Goal: Transaction & Acquisition: Purchase product/service

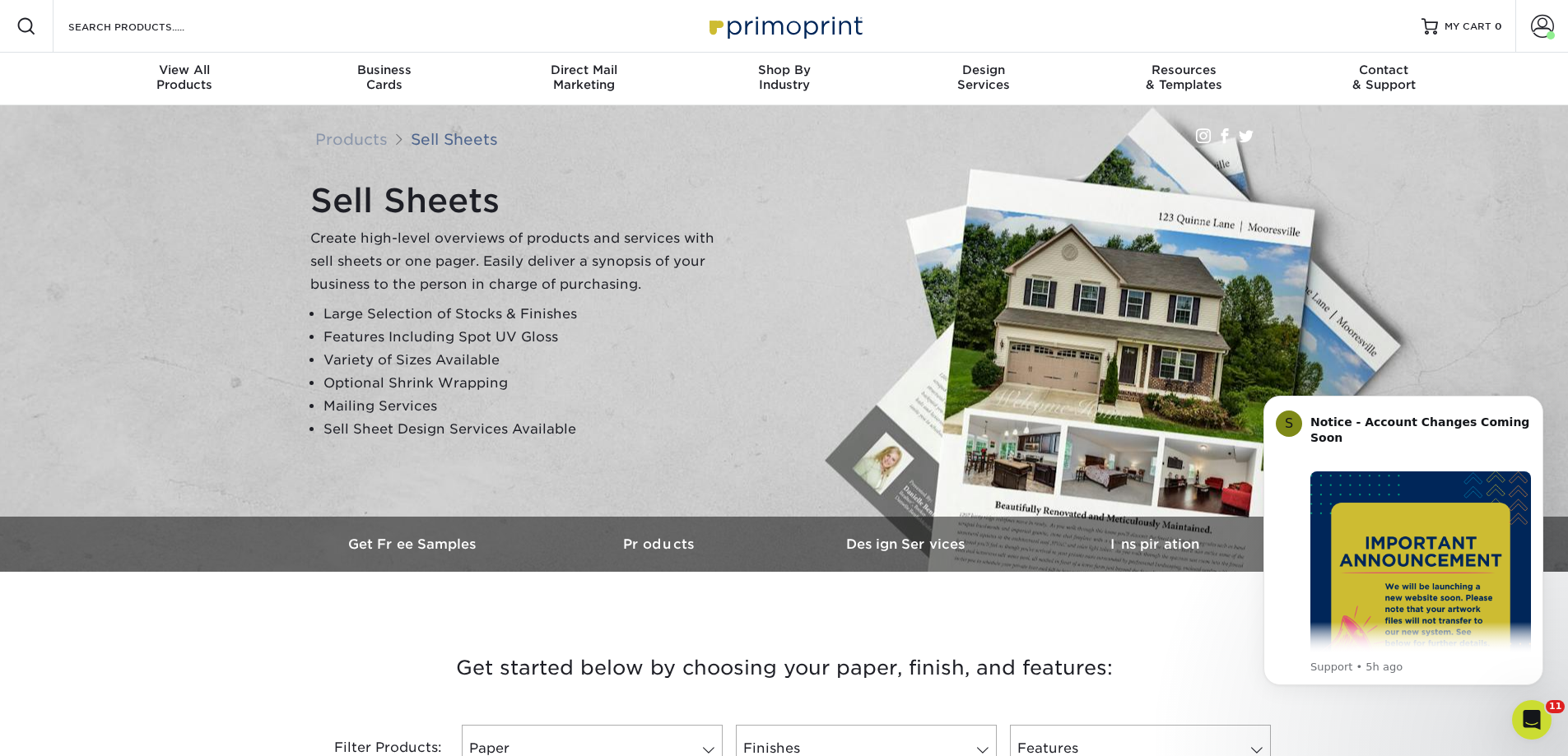
click at [329, 25] on div "Resources Menu Search Products Account Welcome, Melissa Primo Client Account Da…" at bounding box center [784, 27] width 1568 height 53
click at [179, 38] on div "Search Products" at bounding box center [140, 27] width 174 height 53
click at [179, 29] on input "Search Products" at bounding box center [146, 27] width 160 height 20
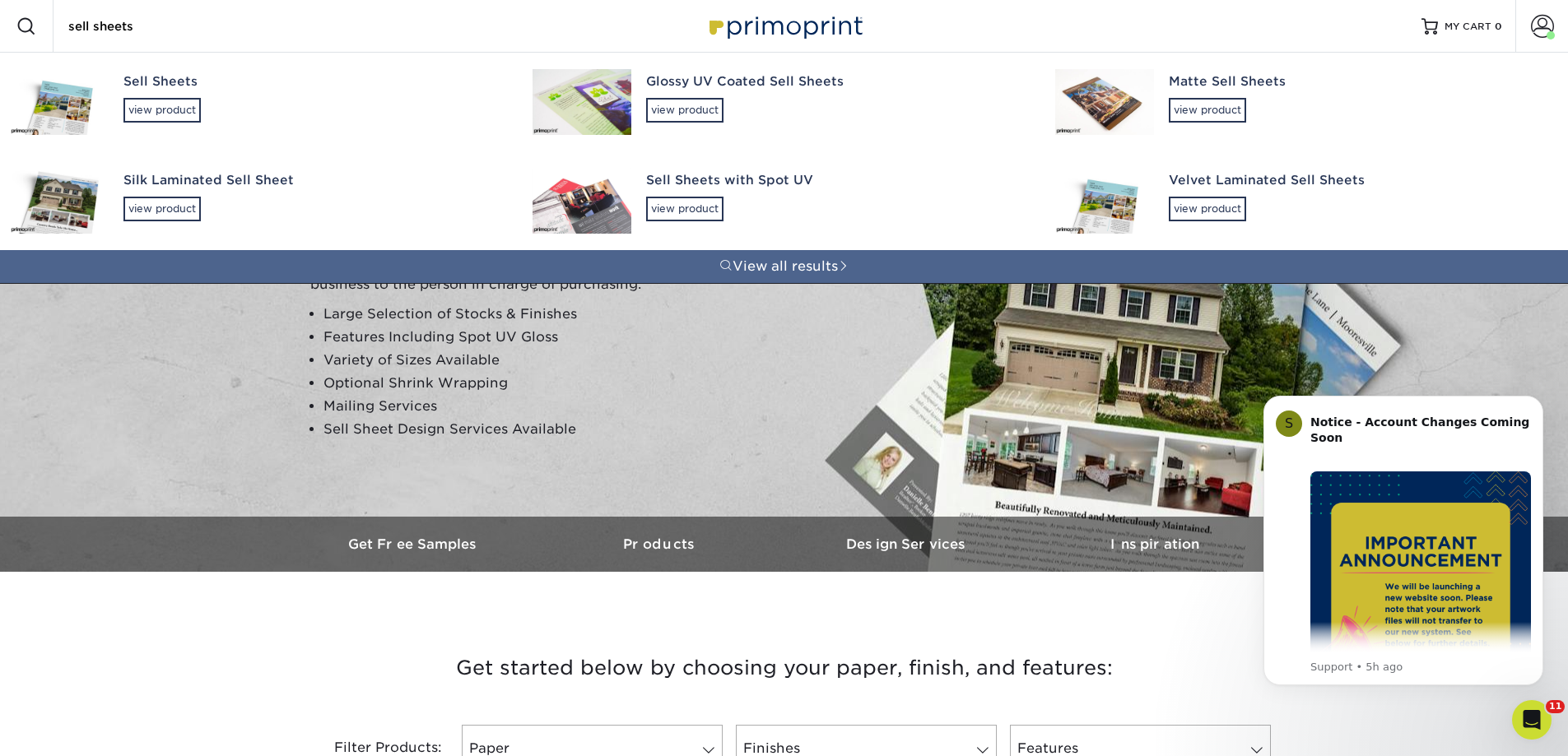
type input "sell sheets"
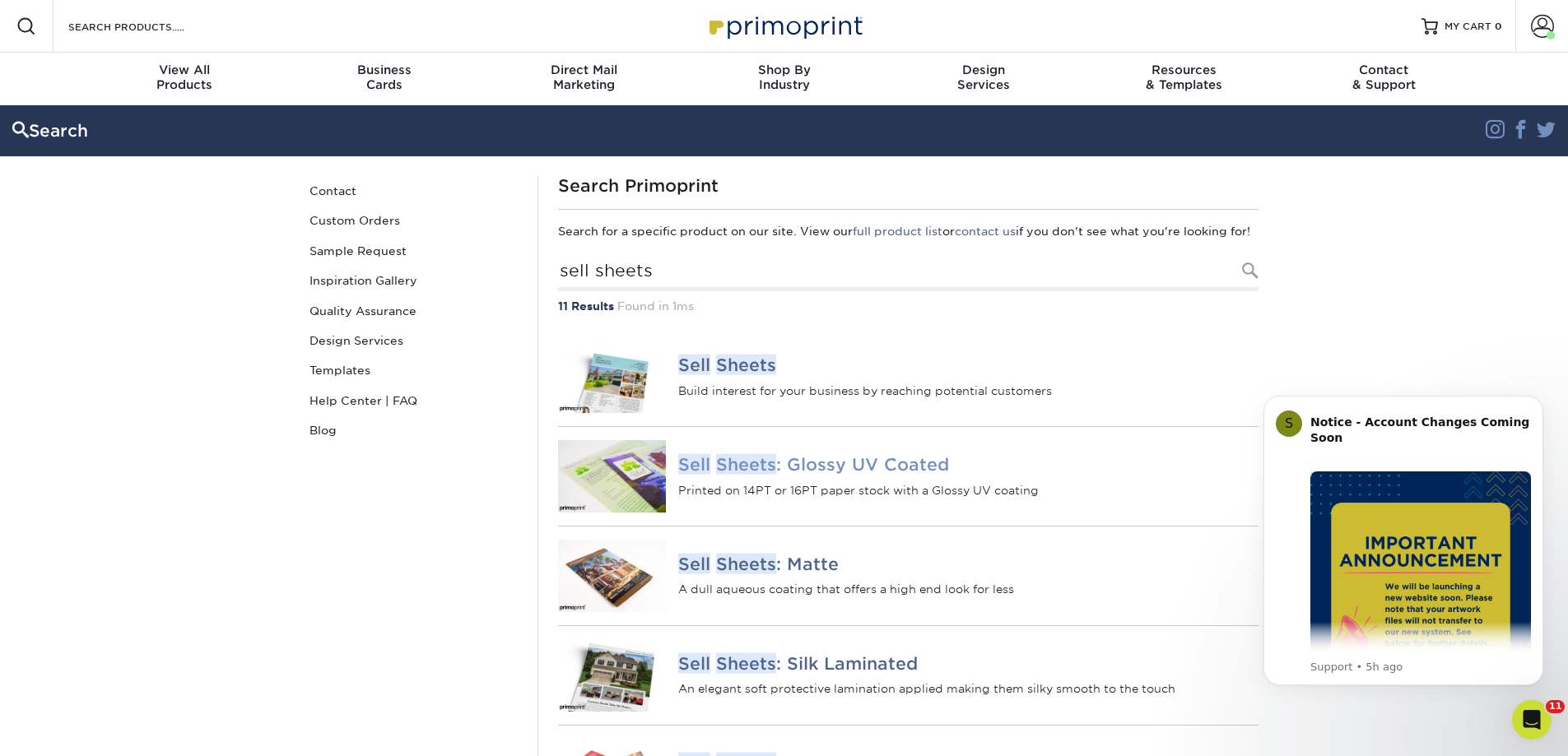
click at [911, 475] on h4 "Sell Sheets : Glossy UV Coated" at bounding box center [968, 464] width 580 height 20
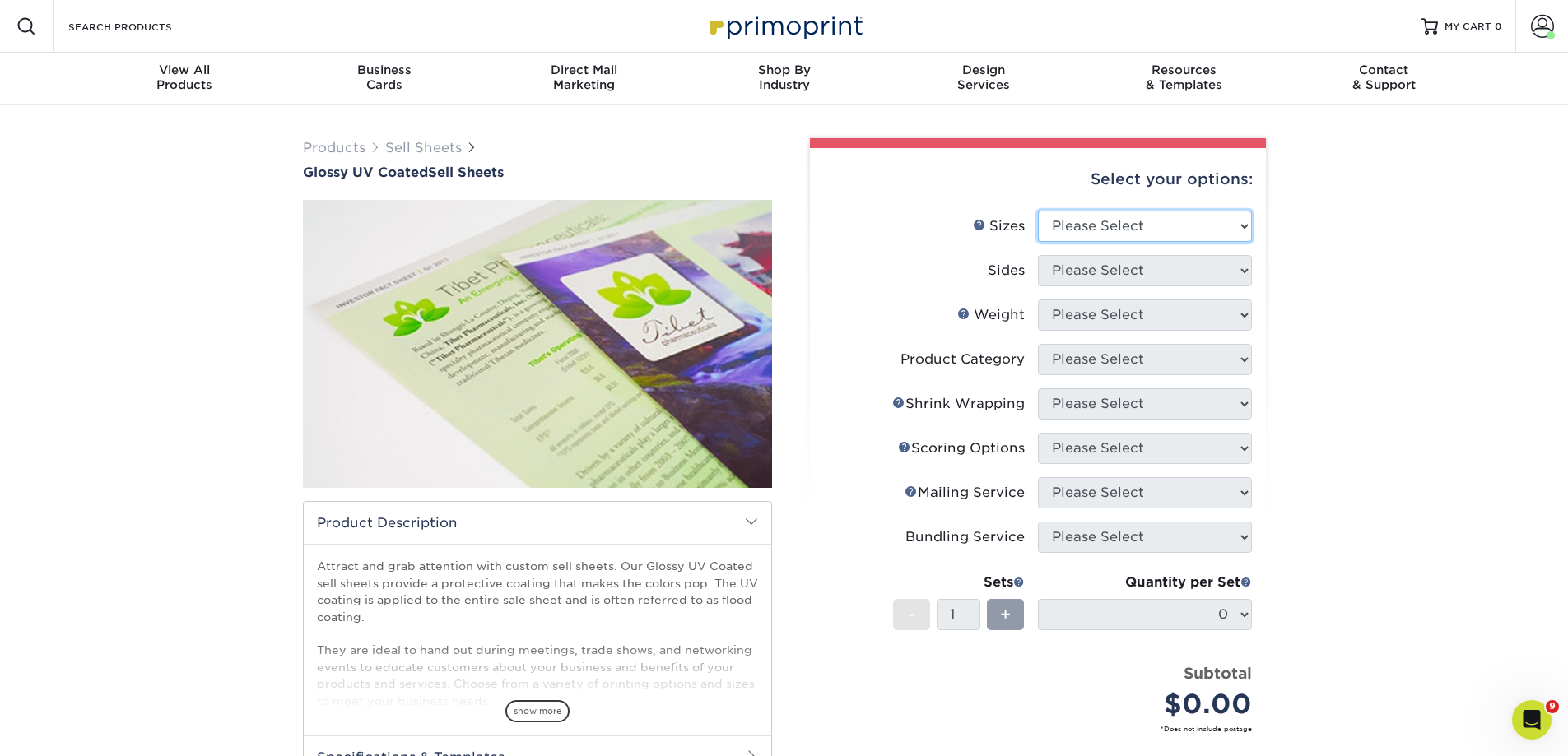
click at [1208, 229] on select "Please Select 6" x 18" 7" x 12" 8" x 10" 8.5" x 11" 8.5" x 14" 9" x 12" 9" x 18…" at bounding box center [1146, 227] width 214 height 31
select select "8.50x11.00"
click at [1038, 211] on select "Please Select 6" x 18" 7" x 12" 8" x 10" 8.5" x 11" 8.5" x 14" 9" x 12" 9" x 18…" at bounding box center [1146, 227] width 214 height 31
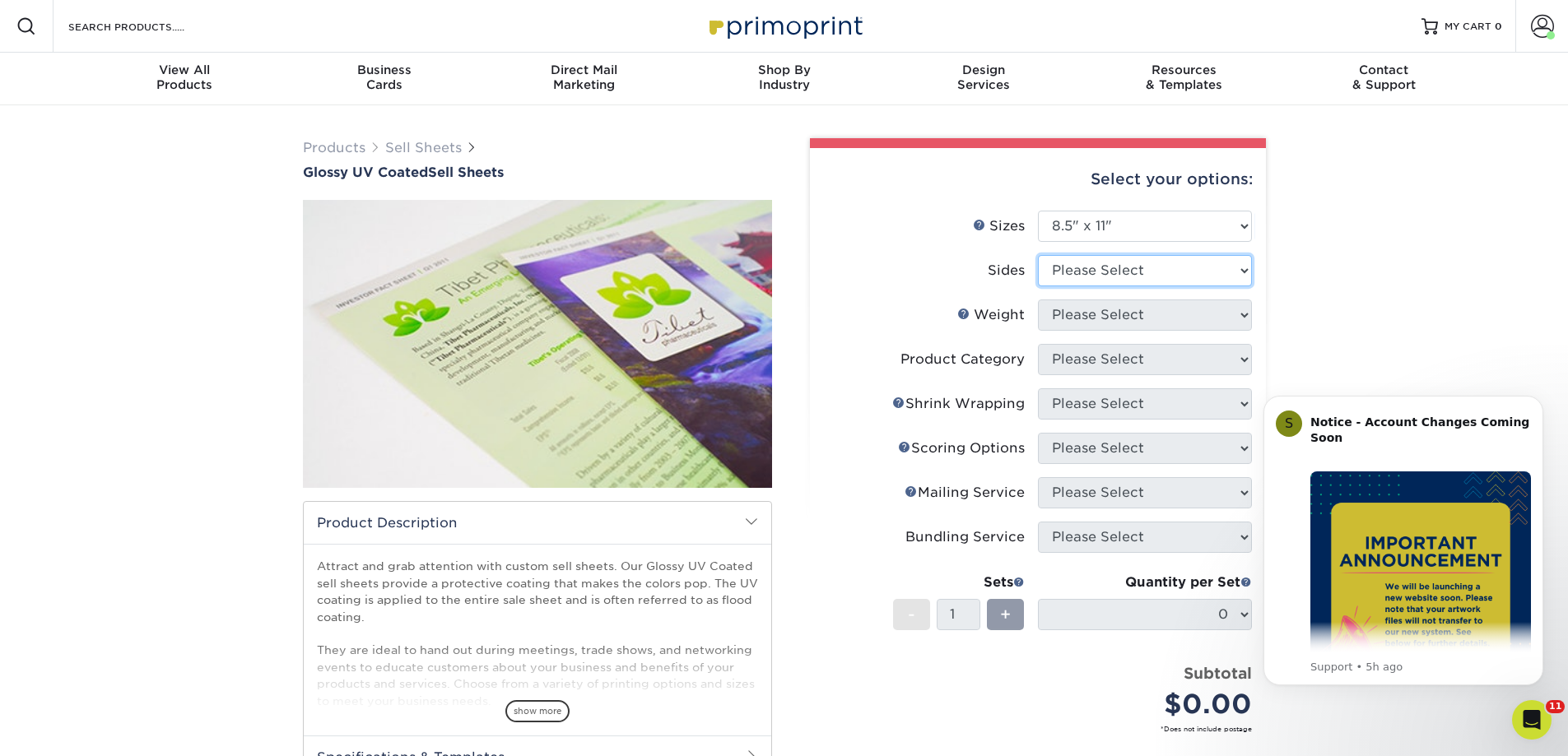
click at [1163, 269] on select "Please Select Print Both Sides Print Both Sides - Foil Back Only Print Both Sid…" at bounding box center [1146, 271] width 214 height 31
select select "32d3c223-f82c-492b-b915-ba065a00862f"
click at [1038, 255] on select "Please Select Print Both Sides Print Both Sides - Foil Back Only Print Both Sid…" at bounding box center [1146, 271] width 214 height 31
click at [1151, 322] on select "Please Select 16PT 14PT 18PT C1S" at bounding box center [1146, 315] width 214 height 31
select select "14PT"
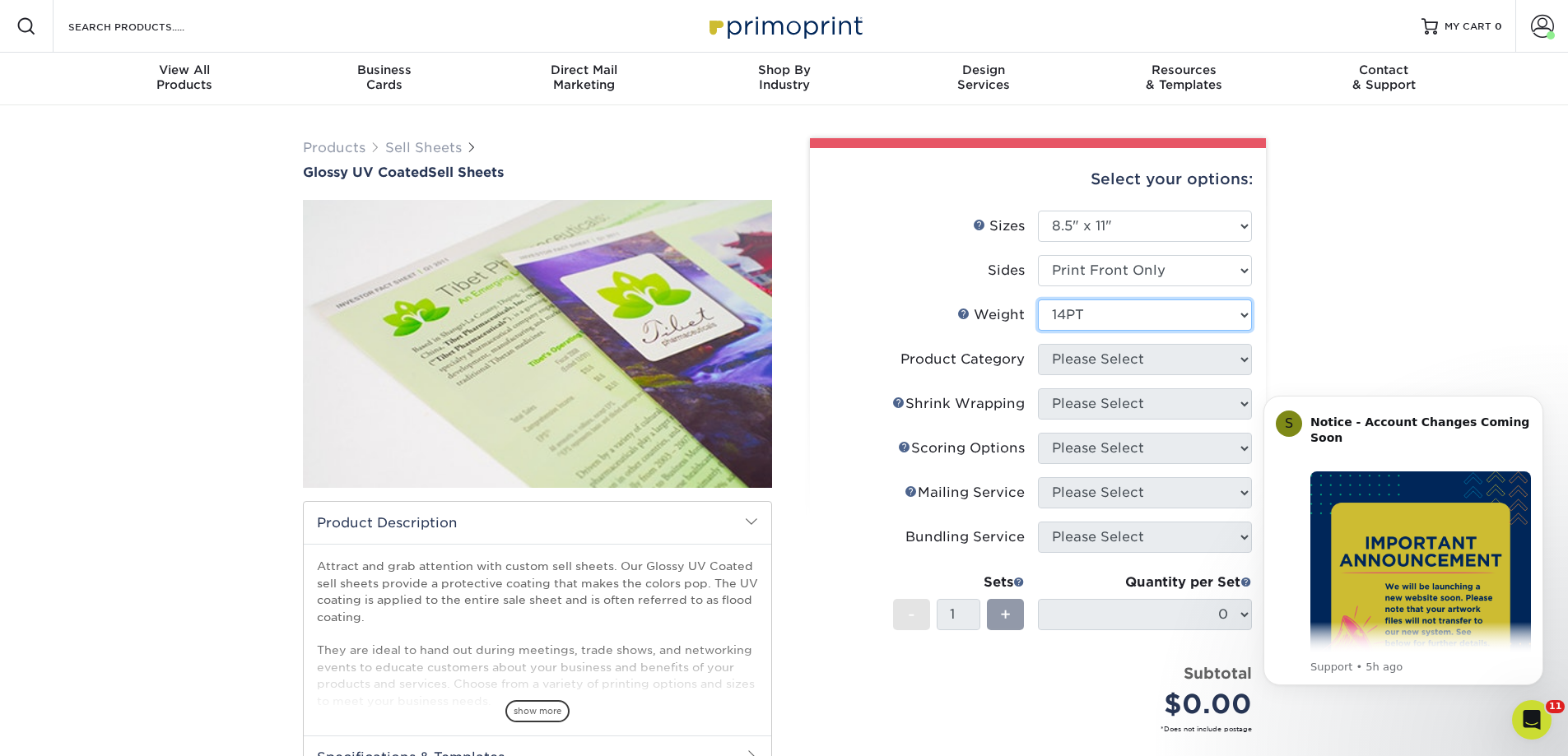
click at [1038, 299] on select "Please Select 16PT 14PT 18PT C1S" at bounding box center [1146, 315] width 214 height 31
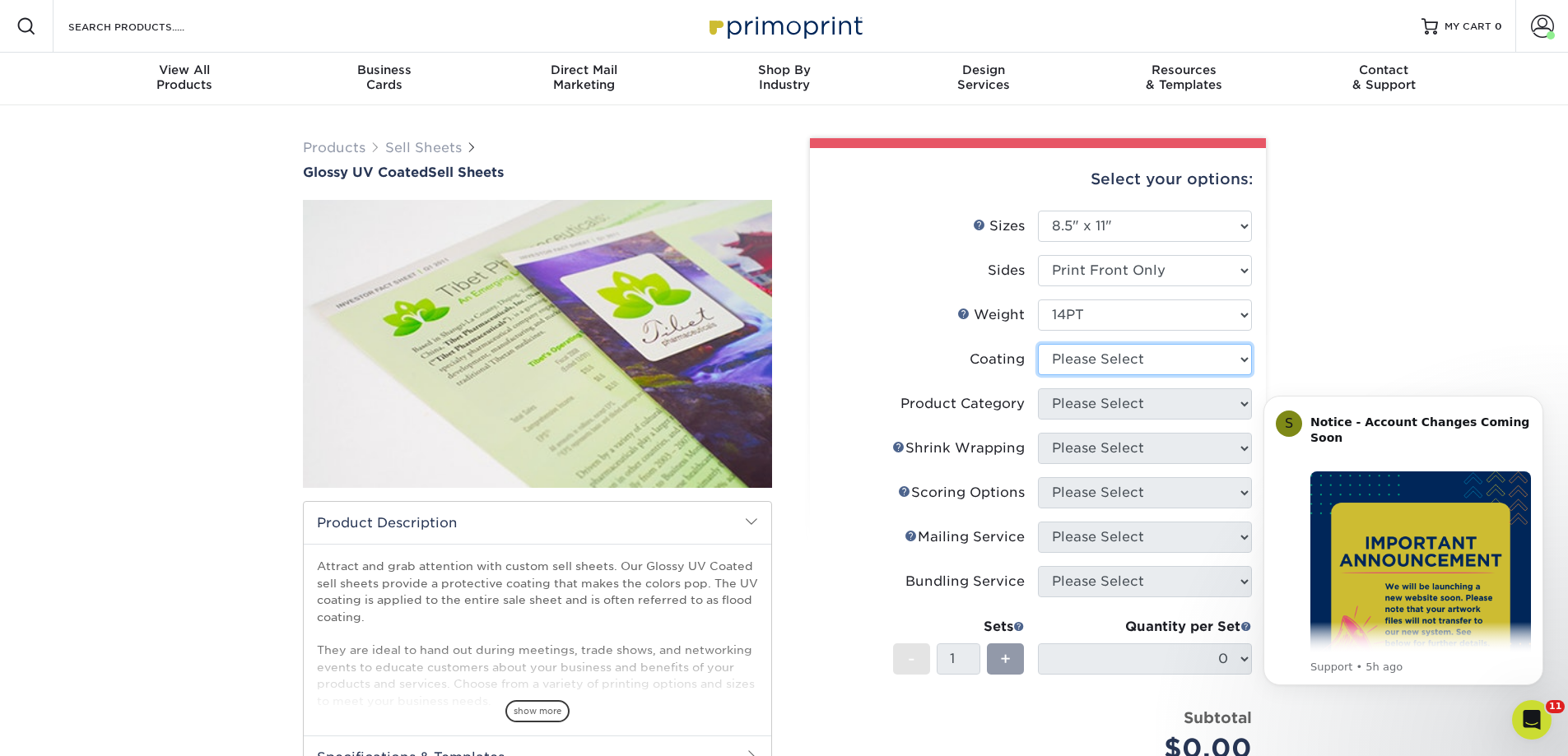
click at [1148, 358] on select at bounding box center [1146, 359] width 214 height 31
select select "1e8116af-acfc-44b1-83dc-8181aa338834"
click at [1038, 344] on select at bounding box center [1146, 359] width 214 height 31
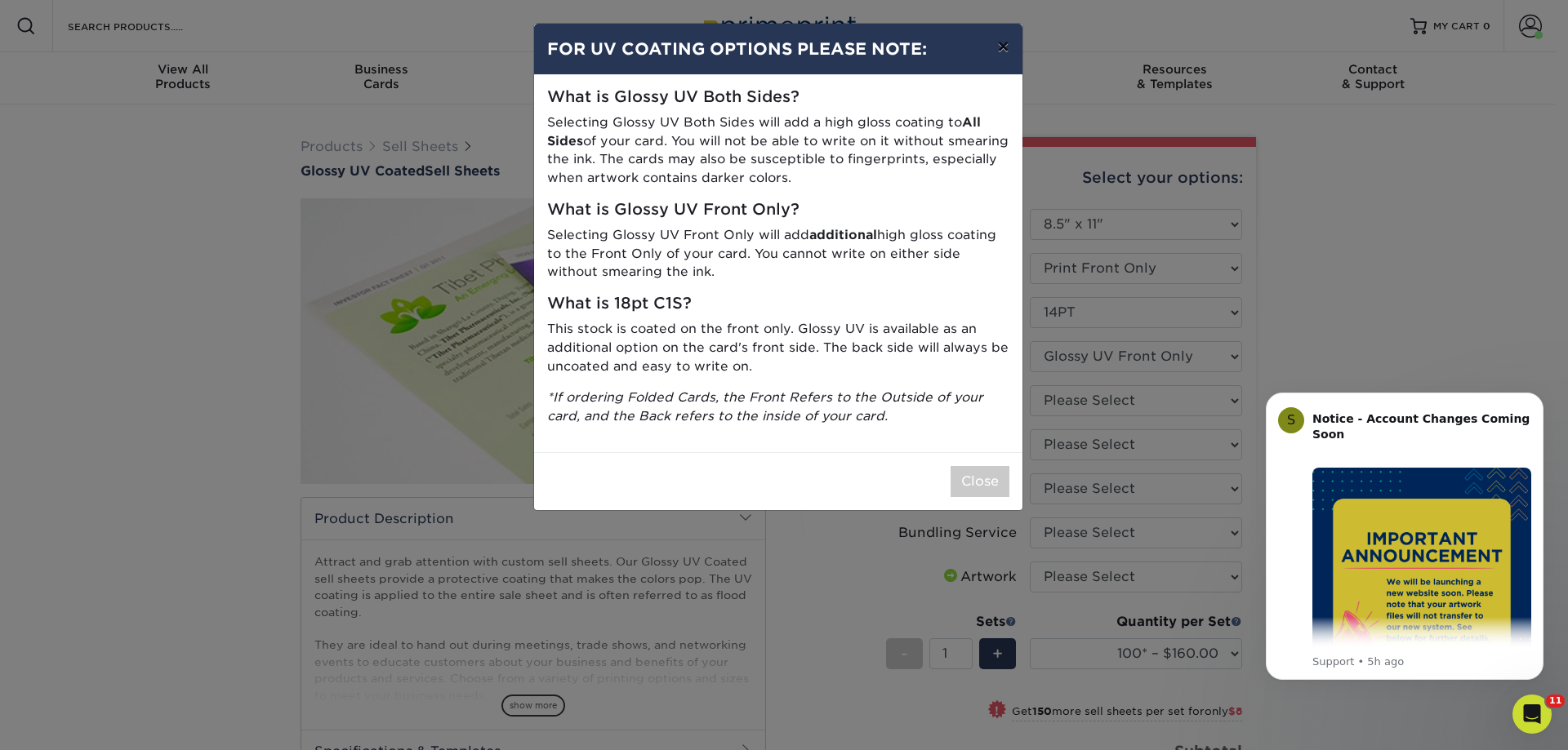
click at [1006, 45] on button "×" at bounding box center [1003, 46] width 38 height 46
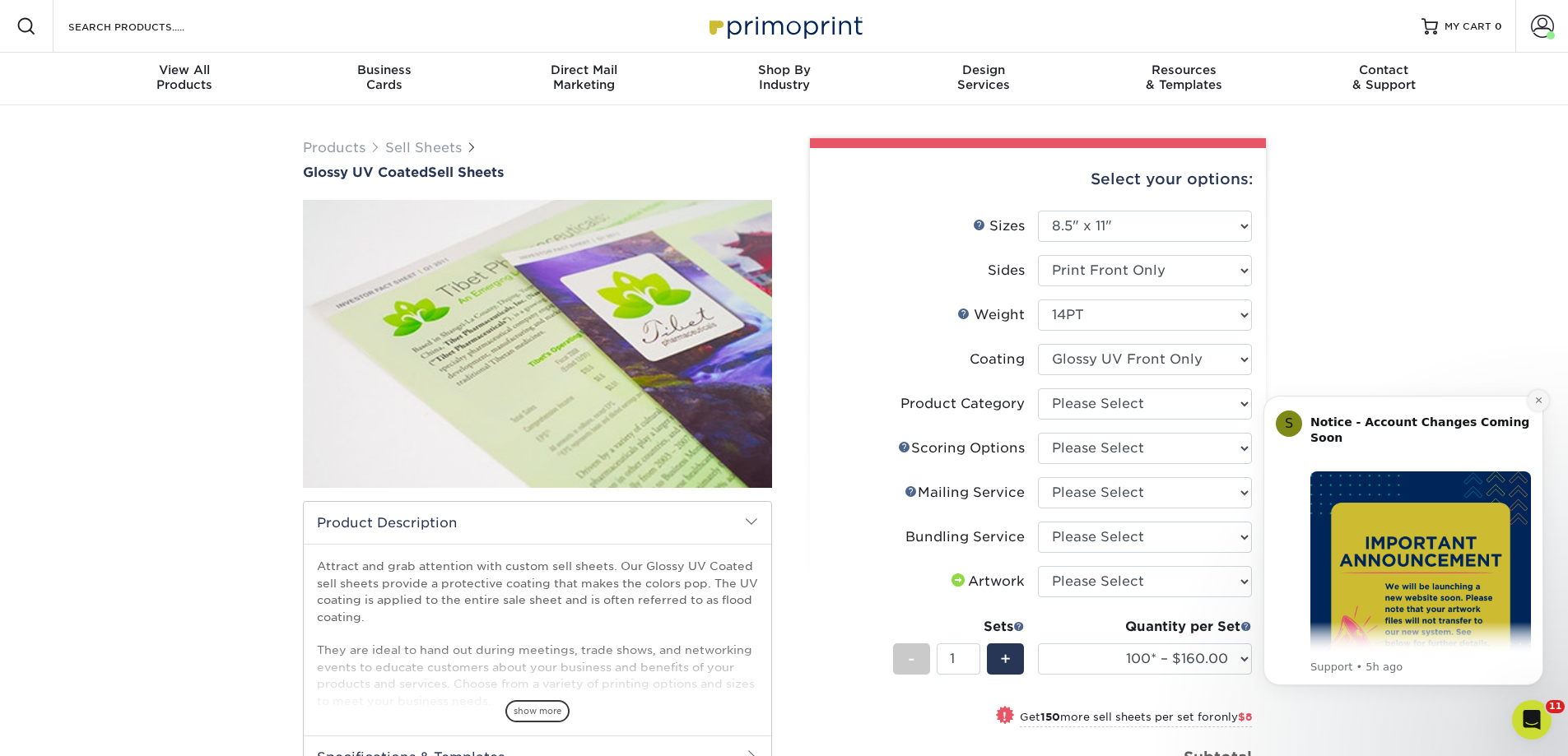
click at [1536, 404] on icon "Dismiss notification" at bounding box center [1539, 400] width 9 height 9
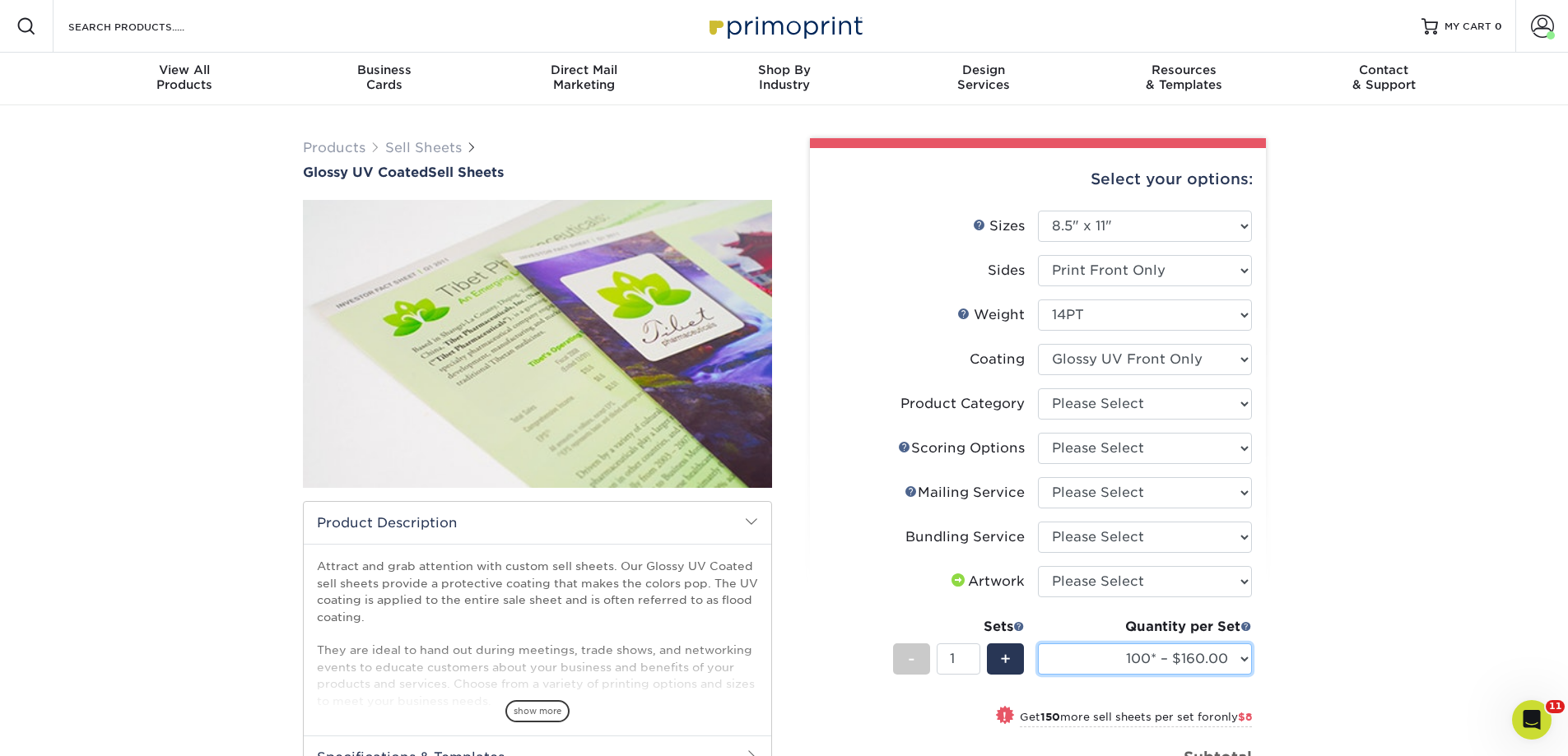
click at [1235, 659] on select "100* – $160.00 250* – $168.00 500 – $226.00 1000 – $287.00 2500 – $492.00 5000 …" at bounding box center [1146, 659] width 214 height 31
select select "250* – $168.00"
click at [1038, 643] on select "100* – $160.00 250* – $168.00 500 – $226.00 1000 – $287.00 2500 – $492.00 5000 …" at bounding box center [1146, 659] width 214 height 31
click at [1161, 411] on select "Please Select Sell Sheets" at bounding box center [1146, 405] width 214 height 31
select select "eddd4a87-9082-47bb-843b-3bca55f6c842"
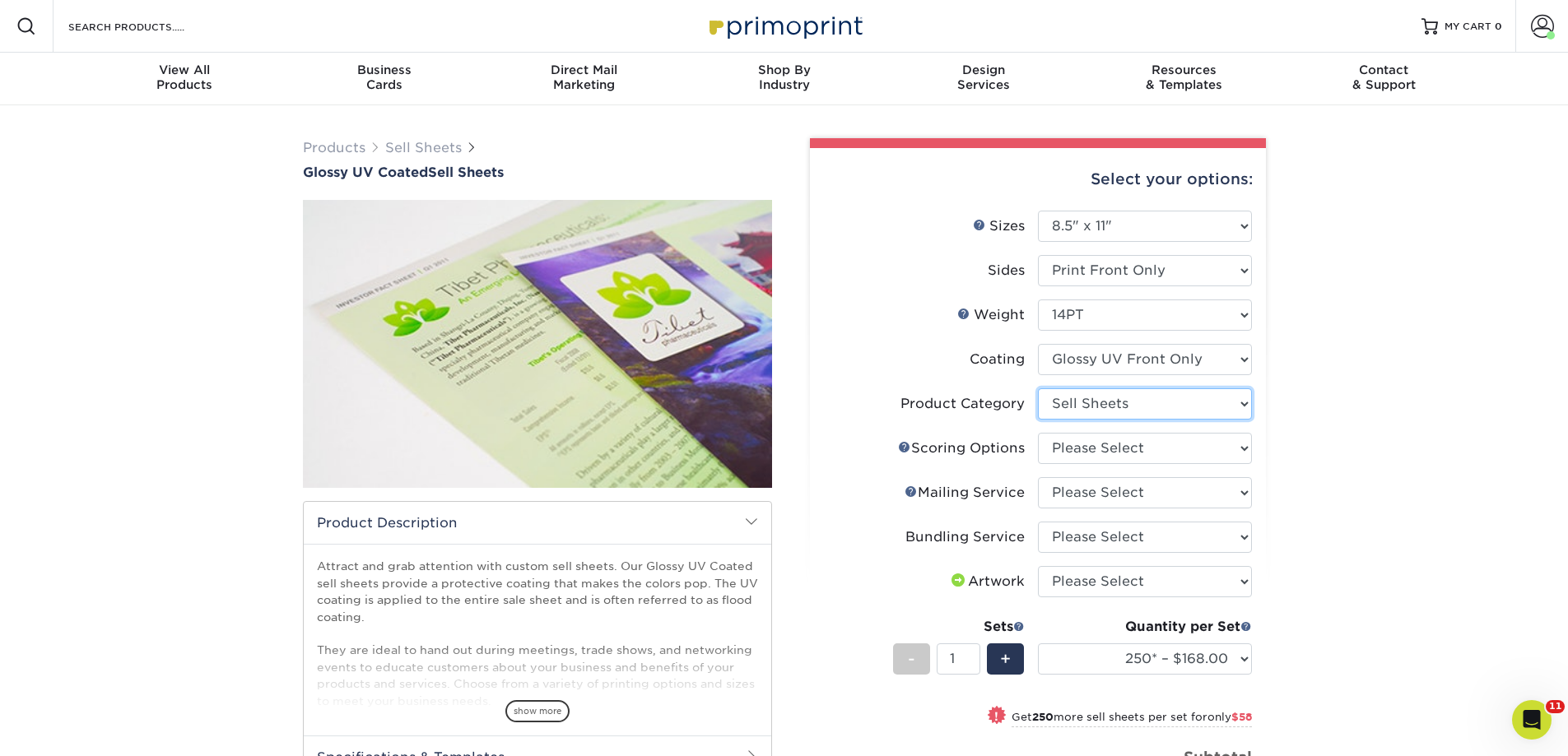
click at [1038, 389] on select "Please Select Sell Sheets" at bounding box center [1146, 405] width 214 height 31
click at [1152, 450] on select "Please Select No Scoring One Score Score in Half Two Scores" at bounding box center [1146, 449] width 214 height 31
select select "16ebe401-5398-422d-8cb0-f3adbb82deb5"
click at [1038, 433] on select "Please Select No Scoring One Score Score in Half Two Scores" at bounding box center [1146, 449] width 214 height 31
click at [1155, 494] on select "Please Select No Direct Mailing Service No, I will mail/stamp/imprint Direct Ma…" at bounding box center [1146, 493] width 214 height 31
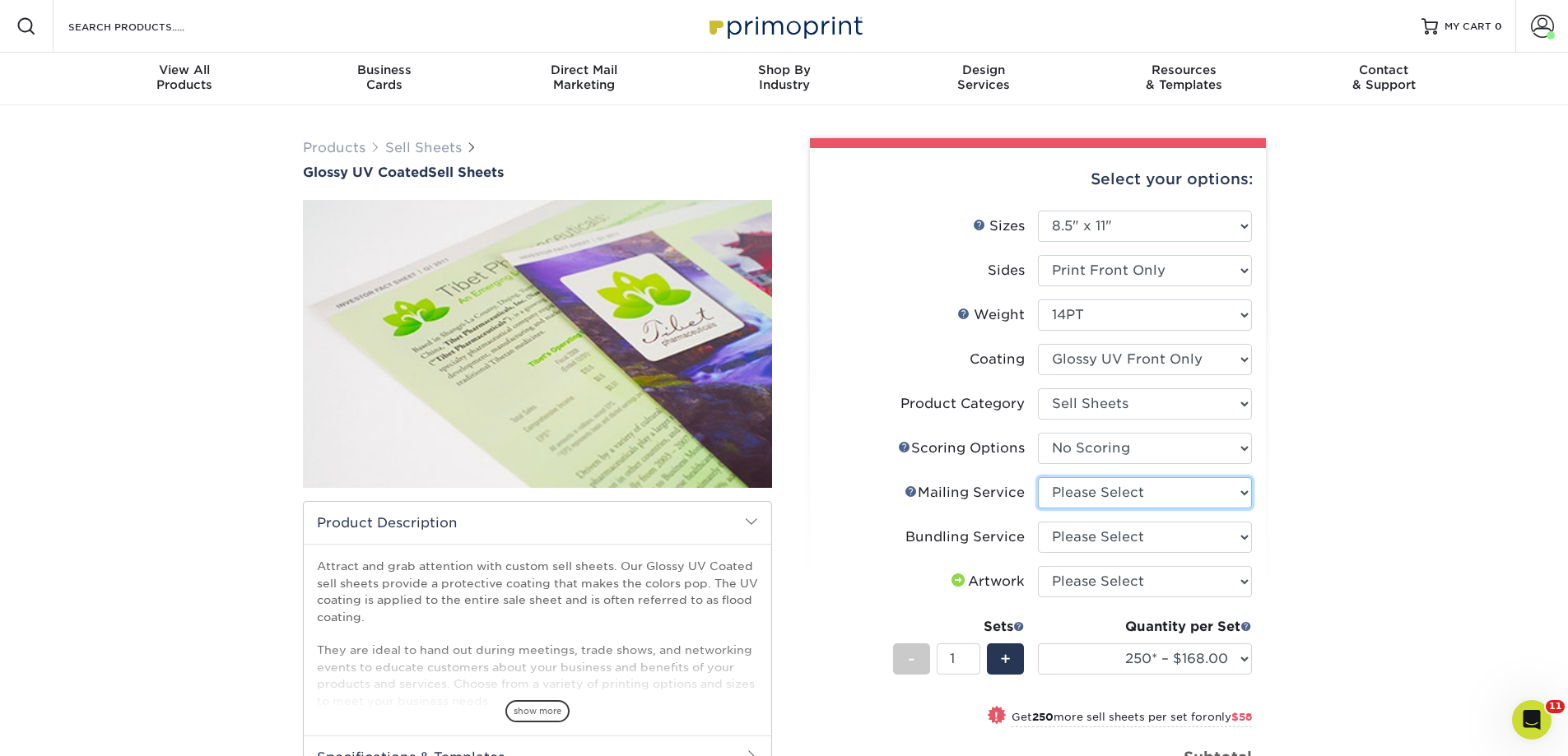
select select "3e5e9bdd-d78a-4c28-a41d-fe1407925ca6"
click at [1038, 477] on select "Please Select No Direct Mailing Service No, I will mail/stamp/imprint Direct Ma…" at bounding box center [1146, 493] width 214 height 31
click at [1148, 534] on select "Please Select No Bundling Services Yes, Bundles of 50 (+2 Days) Yes, Bundles of…" at bounding box center [1146, 537] width 214 height 31
select select "58689abb-25c0-461c-a4c3-a80b627d6649"
click at [1038, 521] on select "Please Select No Bundling Services Yes, Bundles of 50 (+2 Days) Yes, Bundles of…" at bounding box center [1146, 537] width 214 height 31
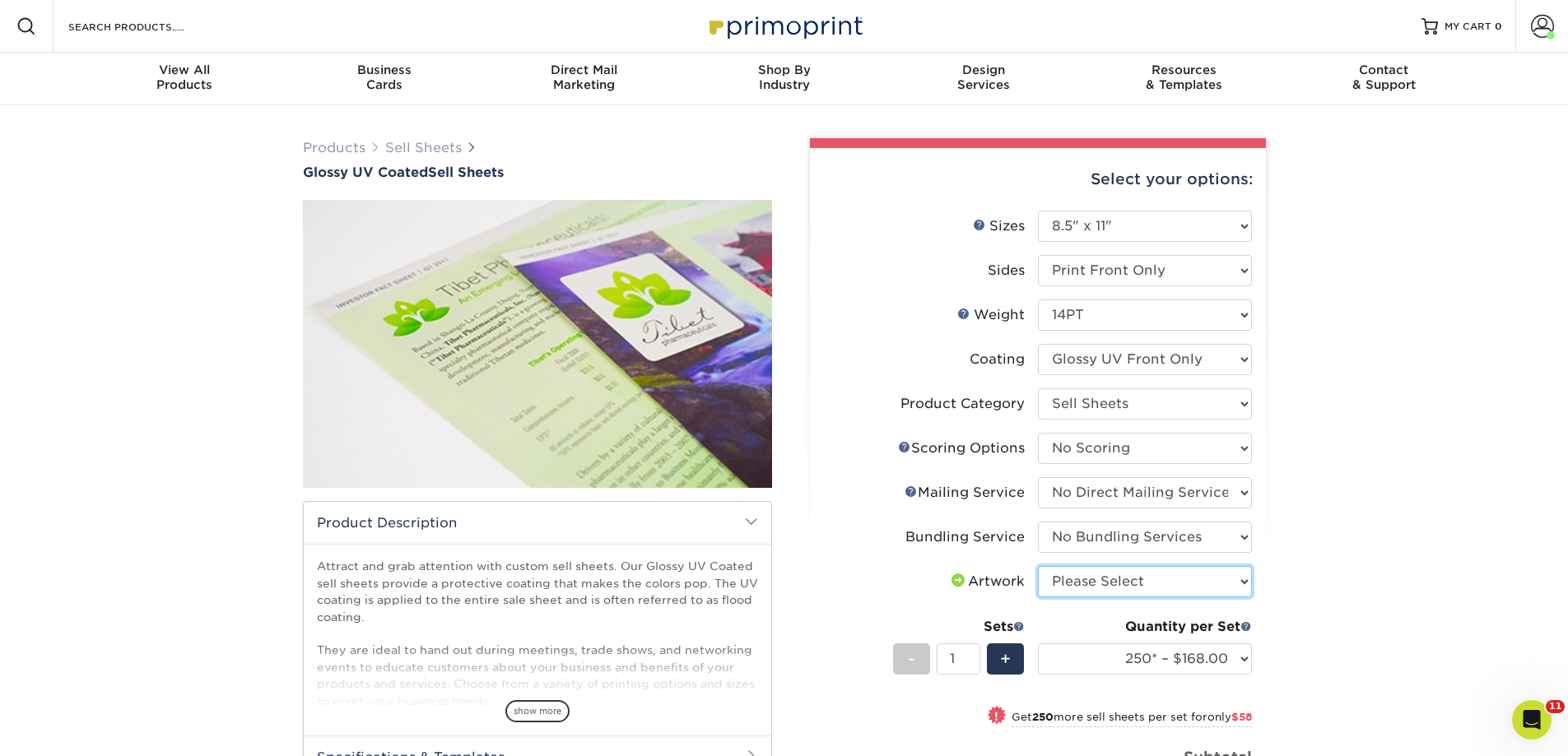
click at [1159, 586] on select "Please Select I will upload files I need a design - $150" at bounding box center [1146, 582] width 214 height 31
select select "upload"
click at [1038, 567] on select "Please Select I will upload files I need a design - $150" at bounding box center [1146, 582] width 214 height 31
click at [1308, 575] on div "Products Sell Sheets Glossy UV Coated Sell Sheets show more Templates" at bounding box center [784, 609] width 1568 height 1008
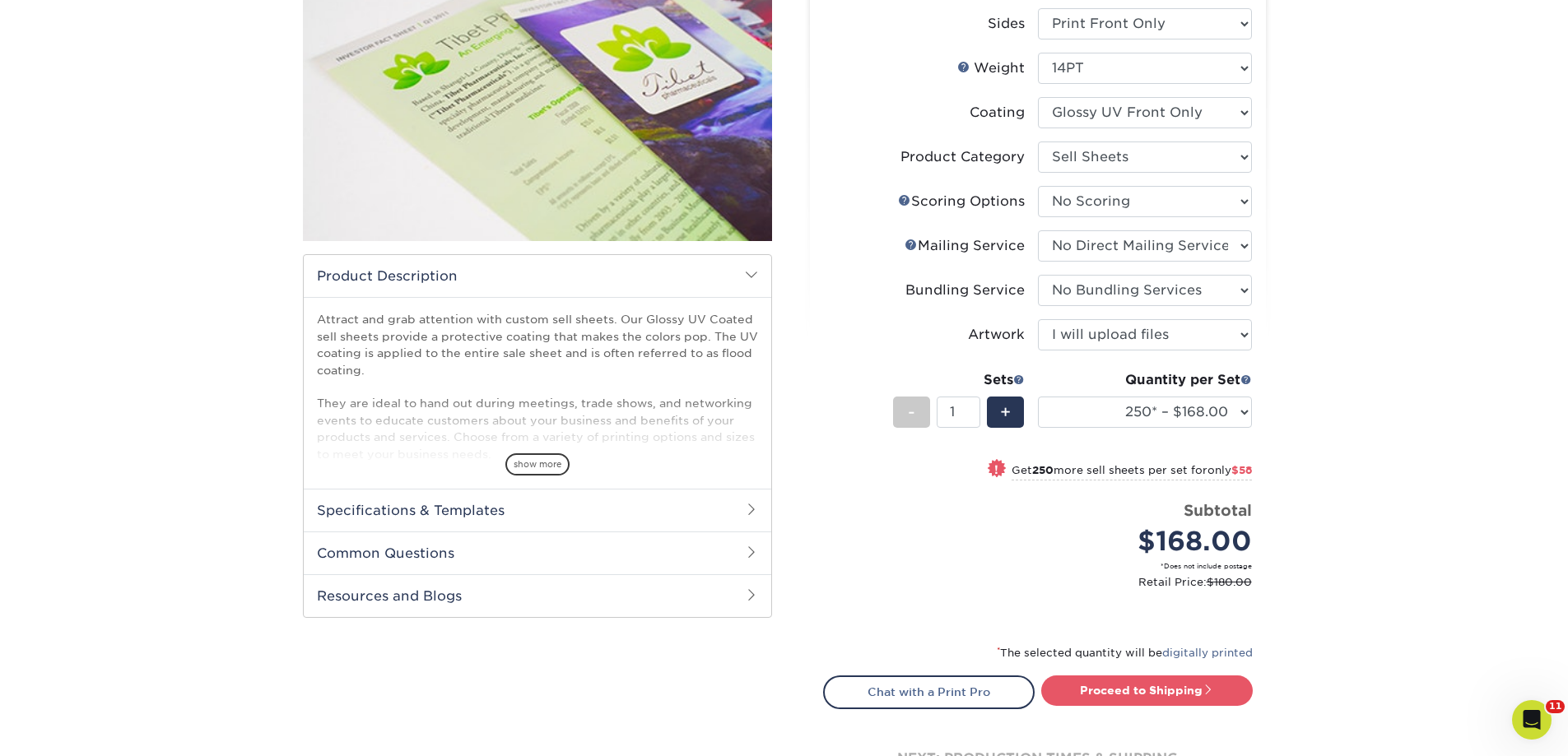
scroll to position [329, 0]
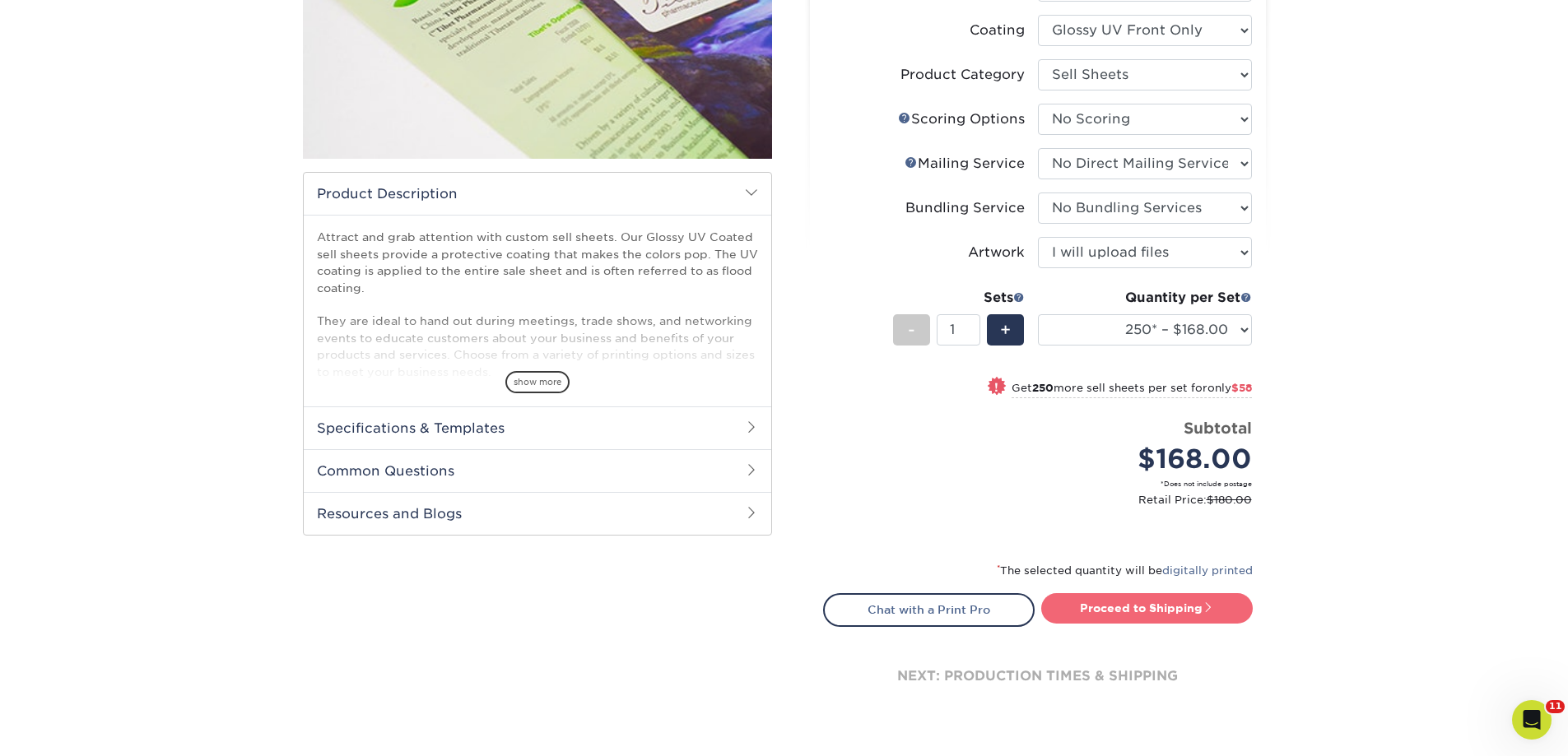
click at [1199, 607] on link "Proceed to Shipping" at bounding box center [1147, 608] width 211 height 29
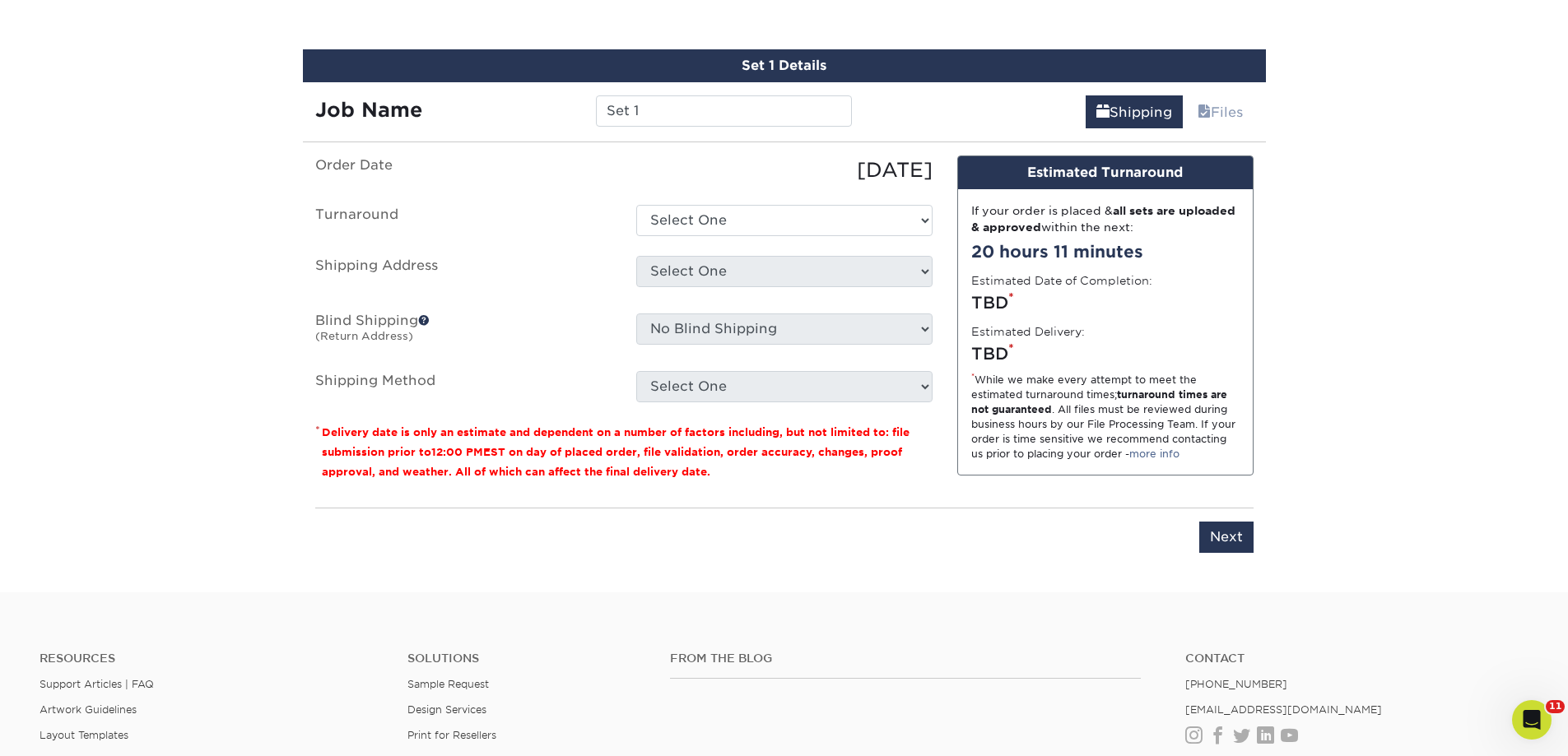
scroll to position [967, 0]
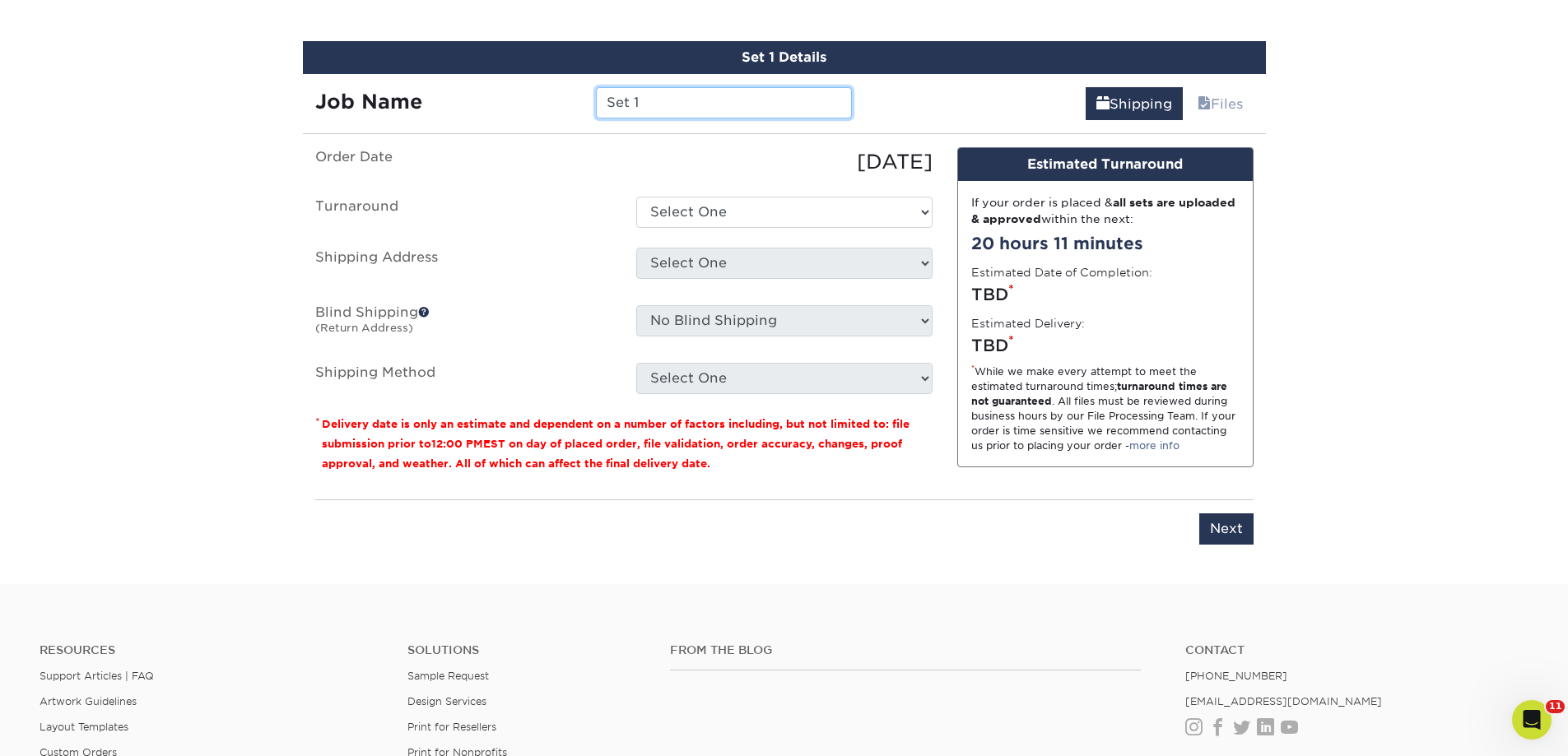
drag, startPoint x: 667, startPoint y: 103, endPoint x: 455, endPoint y: 99, distance: 212.0
click at [455, 99] on div "Job Name Set 1" at bounding box center [584, 103] width 562 height 31
type input "SRP Spanish"
click at [827, 204] on select "Select One 2-4 Business Days 2 Day Next Business Day" at bounding box center [785, 212] width 297 height 31
select select "b68aee59-893b-448f-83d8-02d8d578477d"
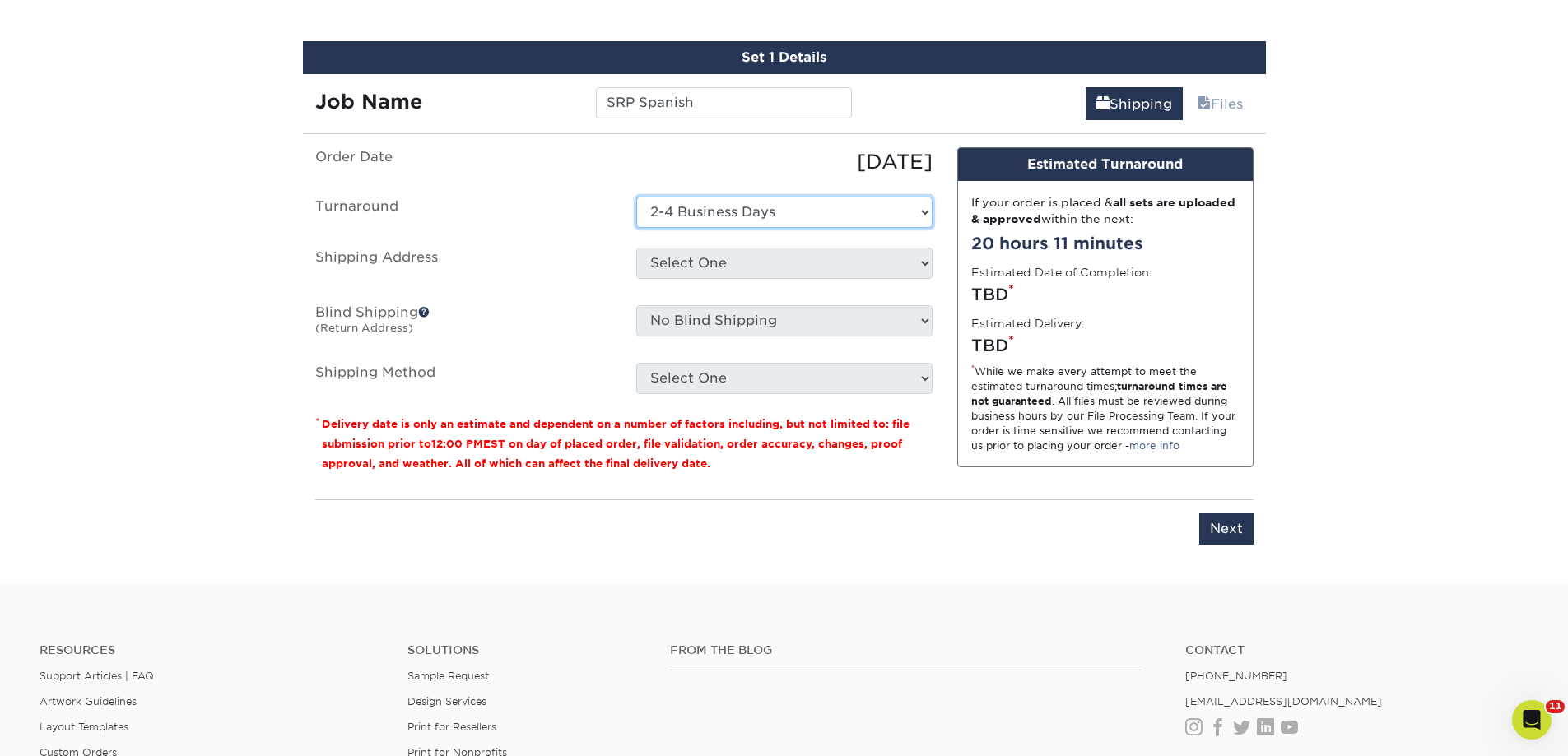
click at [637, 196] on select "Select One 2-4 Business Days 2 Day Next Business Day" at bounding box center [785, 212] width 297 height 31
click at [827, 256] on select "Select One DL FB Foundation Home SEC U Way BBDC UW Work + Add New Address" at bounding box center [785, 263] width 297 height 31
select select "283839"
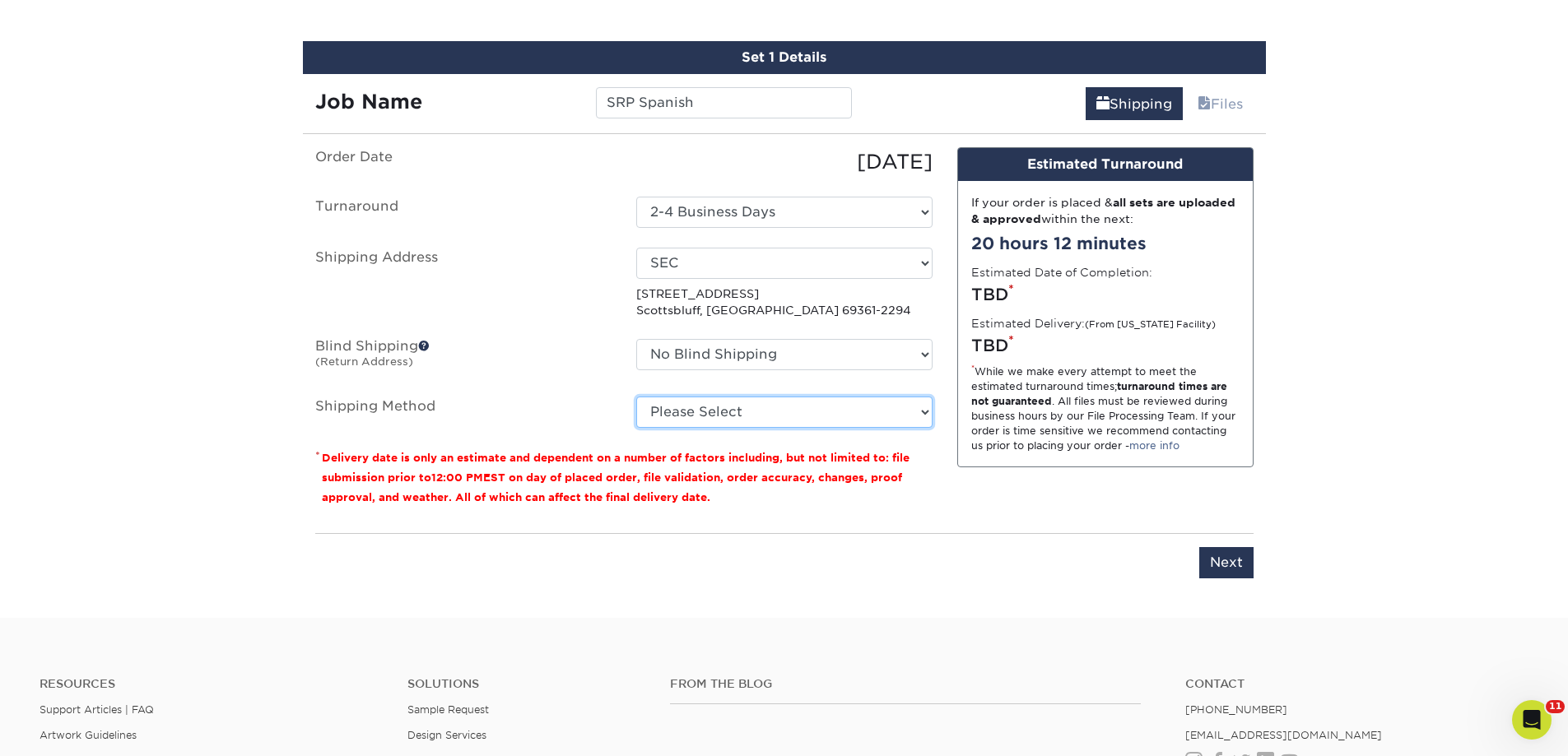
click at [841, 408] on select "Please Select Ground Shipping (+$17.32) 3 Day Shipping Service (+$28.97) 2 Day …" at bounding box center [785, 412] width 297 height 31
select select "03"
click at [637, 397] on select "Please Select Ground Shipping (+$17.32) 3 Day Shipping Service (+$28.97) 2 Day …" at bounding box center [785, 412] width 297 height 31
click at [1236, 573] on input "Next" at bounding box center [1226, 563] width 54 height 31
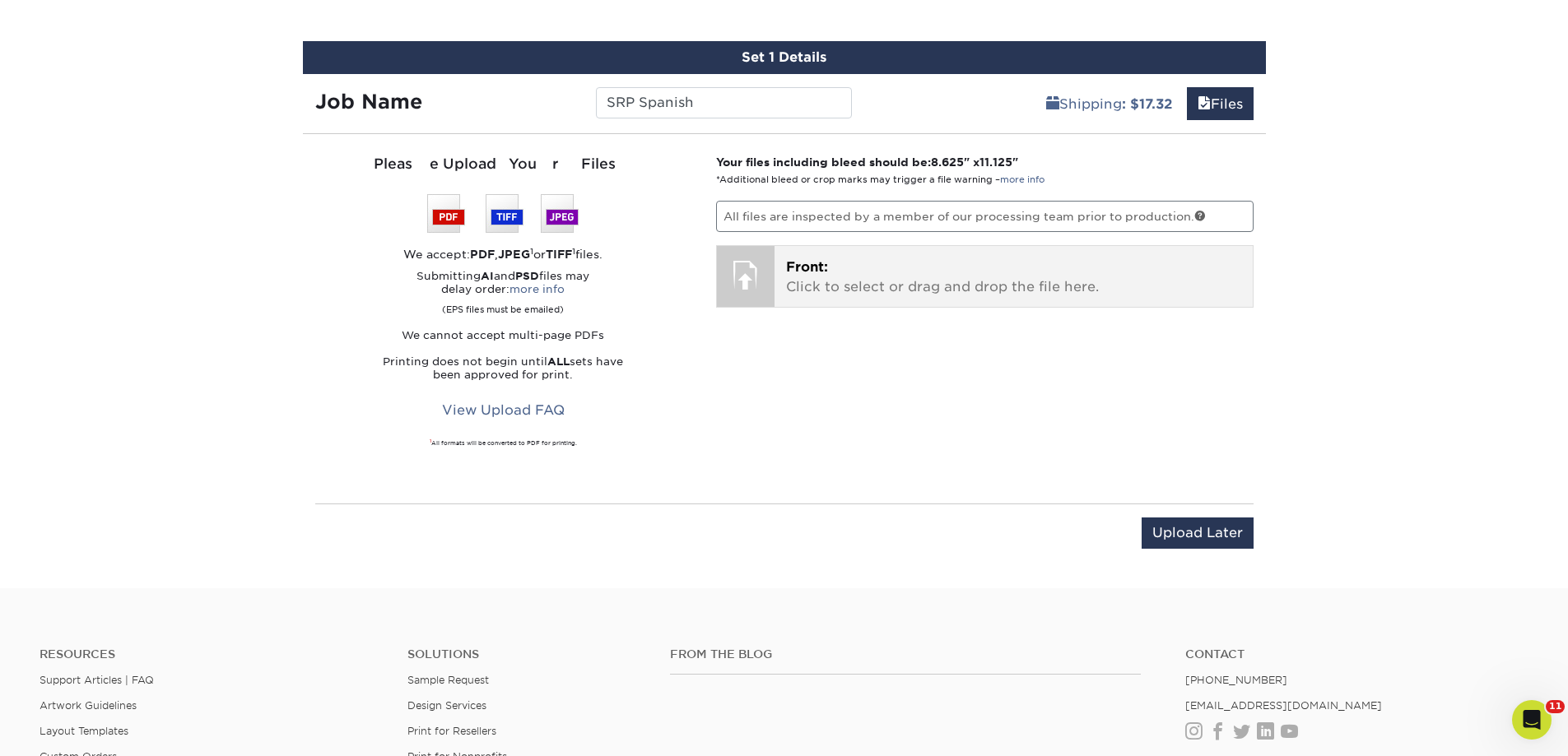
click at [947, 283] on p "Front: Click to select or drag and drop the file here." at bounding box center [1013, 277] width 455 height 39
